Goal: Task Accomplishment & Management: Use online tool/utility

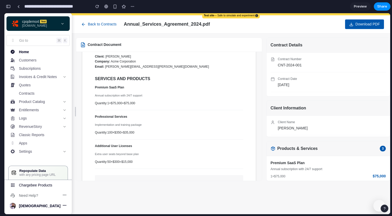
scroll to position [349, 0]
click at [5, 8] on button "button" at bounding box center [8, 6] width 8 height 8
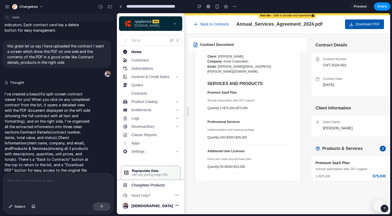
scroll to position [0, 0]
click at [110, 10] on button "button" at bounding box center [110, 7] width 8 height 8
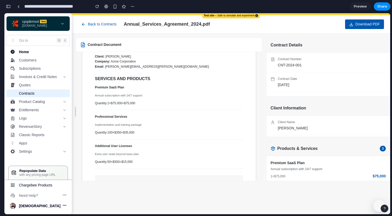
click at [34, 92] on span "Contracts" at bounding box center [27, 93] width 16 height 4
click at [20, 6] on link at bounding box center [19, 7] width 8 height 8
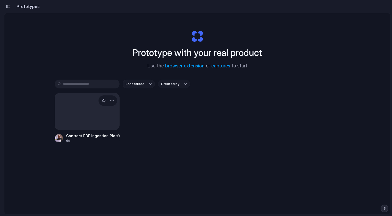
click at [94, 118] on div at bounding box center [87, 111] width 65 height 37
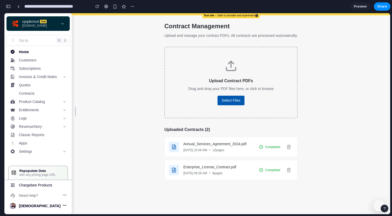
click at [162, 41] on div "Contract Management Upload and manage your contract PDFs. All contracts are pro…" at bounding box center [231, 100] width 146 height 171
click at [220, 142] on div "Annual_Services_Agreement_2024.pdf" at bounding box center [219, 143] width 72 height 5
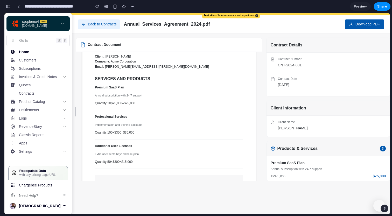
click at [98, 28] on button "Back to Contracts" at bounding box center [99, 24] width 42 height 10
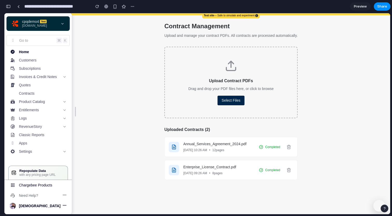
click at [233, 105] on button "Select Files" at bounding box center [231, 101] width 27 height 10
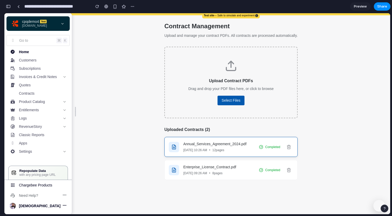
click at [216, 144] on div "Annual_Services_Agreement_2024.pdf" at bounding box center [219, 143] width 72 height 5
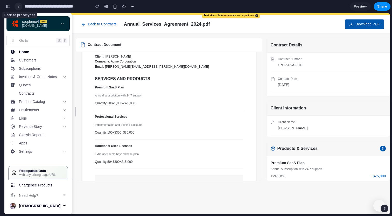
click at [18, 6] on div at bounding box center [18, 6] width 2 height 3
